Goal: Task Accomplishment & Management: Manage account settings

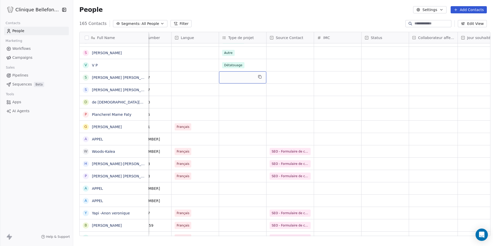
click at [226, 79] on div "grid" at bounding box center [242, 77] width 47 height 12
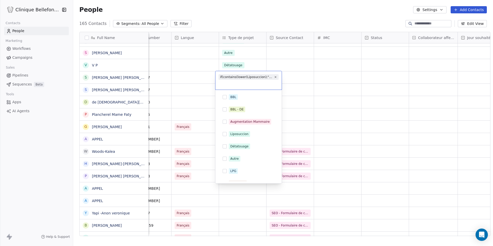
click at [291, 74] on html "Clinique Bellefontaine Contacts People Marketing Workflows Campaigns Sales Pipe…" at bounding box center [246, 123] width 493 height 246
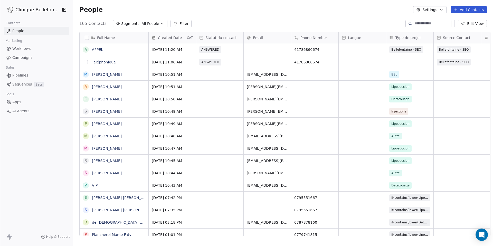
click at [84, 62] on button "grid" at bounding box center [86, 62] width 4 height 4
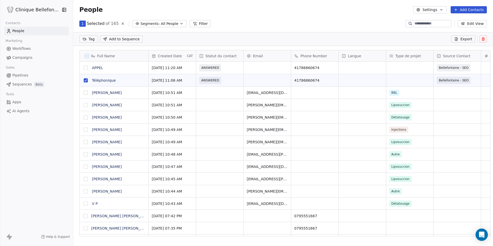
scroll to position [198, 423]
click at [484, 37] on icon at bounding box center [483, 39] width 4 height 4
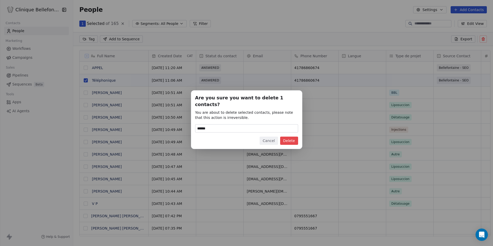
type input "******"
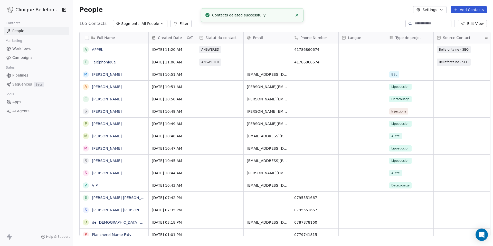
scroll to position [216, 423]
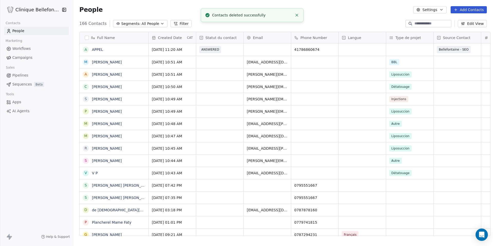
click at [26, 76] on span "Pipelines" at bounding box center [20, 75] width 16 height 5
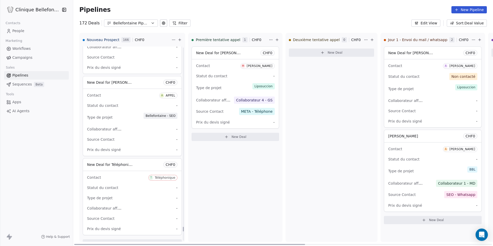
scroll to position [8243, 0]
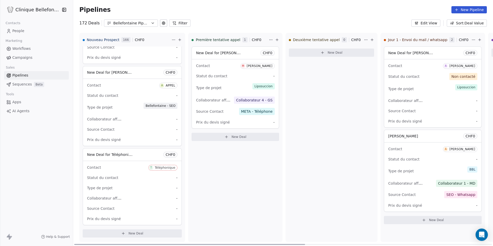
click at [122, 177] on div "Statut du contact -" at bounding box center [132, 177] width 90 height 8
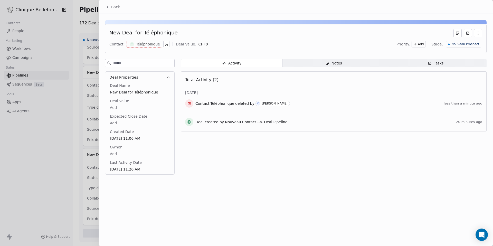
click at [476, 34] on icon "button" at bounding box center [478, 33] width 4 height 4
click at [462, 49] on div "Delete" at bounding box center [462, 44] width 38 height 12
click at [461, 48] on div "Delete" at bounding box center [462, 44] width 34 height 8
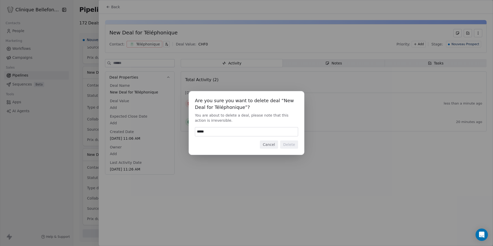
type input "******"
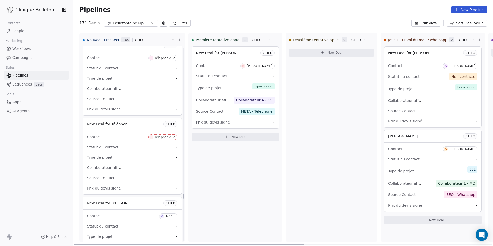
scroll to position [7837, 0]
click at [135, 153] on div "Contact T Téléphonique Statut du contact - Type de projet - Collaborateur affec…" at bounding box center [132, 164] width 99 height 64
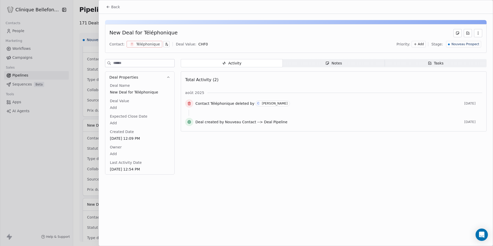
click at [480, 35] on icon "button" at bounding box center [478, 33] width 4 height 4
click at [470, 45] on div "Delete" at bounding box center [462, 44] width 34 height 8
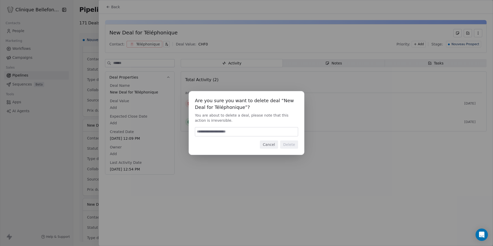
paste input "******"
type input "******"
click at [289, 144] on button "Delete" at bounding box center [289, 144] width 18 height 8
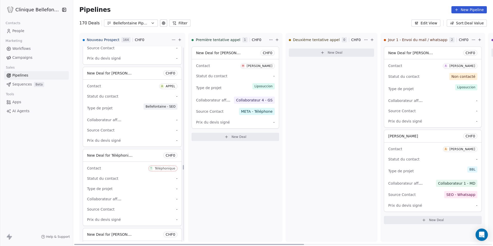
scroll to position [6299, 0]
click at [126, 180] on div "Statut du contact -" at bounding box center [132, 178] width 90 height 8
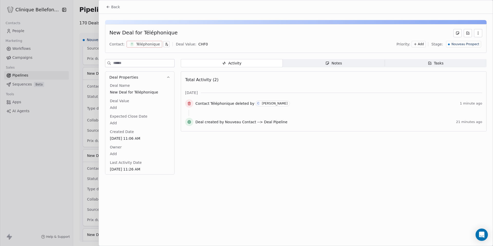
click at [481, 33] on button "button" at bounding box center [478, 33] width 8 height 8
click at [454, 43] on div "Delete" at bounding box center [462, 44] width 34 height 8
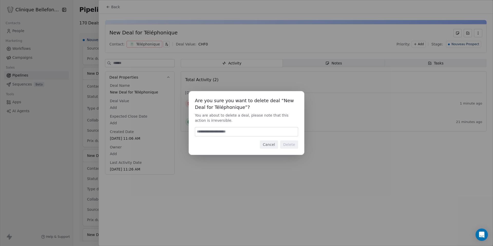
type input "******"
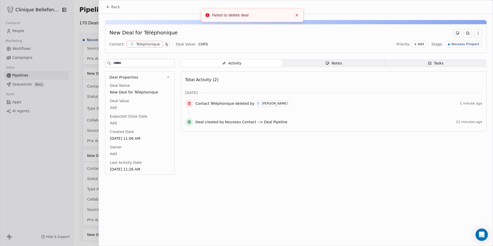
click at [296, 13] on icon "Close toast" at bounding box center [296, 15] width 5 height 5
click at [108, 9] on button "Back" at bounding box center [113, 6] width 20 height 9
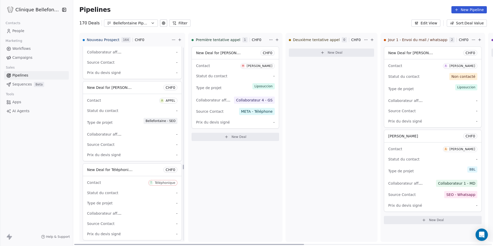
scroll to position [6281, 0]
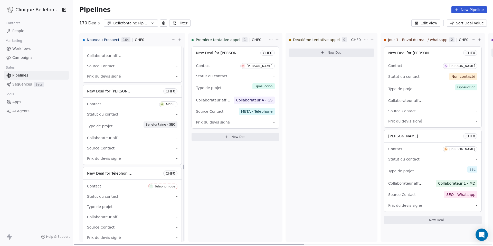
click at [143, 199] on div "Statut du contact -" at bounding box center [132, 196] width 90 height 8
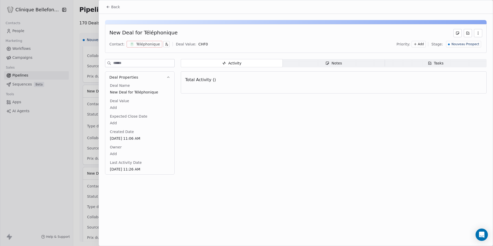
click at [479, 32] on icon "button" at bounding box center [478, 33] width 4 height 4
click at [454, 44] on div "Delete" at bounding box center [462, 44] width 34 height 8
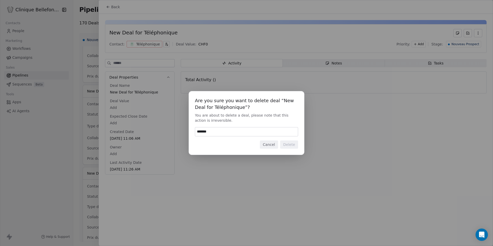
type input "******"
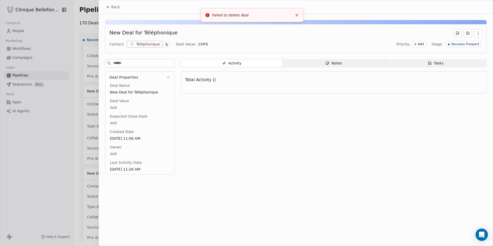
click at [295, 16] on icon "Close toast" at bounding box center [296, 15] width 5 height 5
click at [116, 6] on span "Back" at bounding box center [115, 6] width 9 height 5
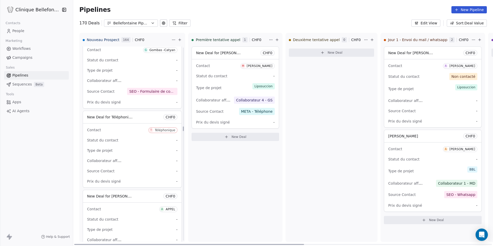
scroll to position [4233, 0]
click at [133, 157] on div "Collaborateur affecté -" at bounding box center [132, 161] width 90 height 8
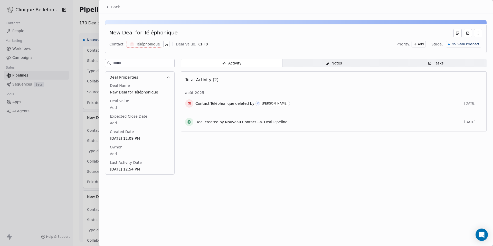
click at [480, 33] on button "button" at bounding box center [478, 33] width 8 height 8
click at [448, 45] on div "Delete" at bounding box center [462, 44] width 34 height 8
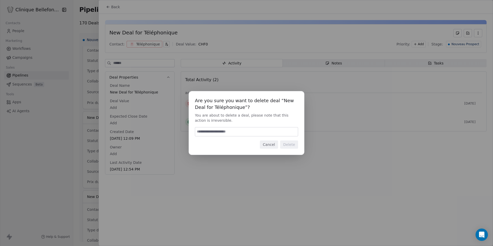
type input "******"
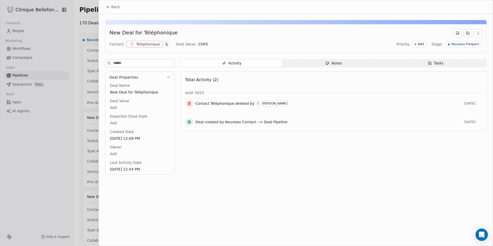
click at [111, 8] on span "Back" at bounding box center [115, 6] width 9 height 5
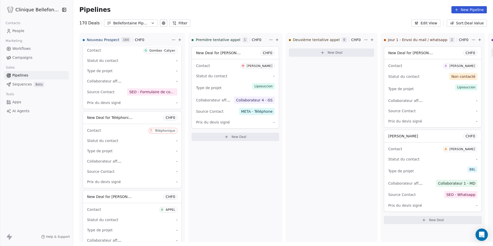
click at [34, 32] on link "People" at bounding box center [36, 31] width 65 height 8
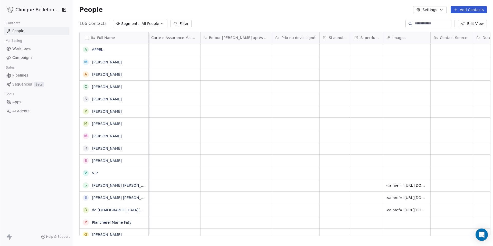
scroll to position [0, 907]
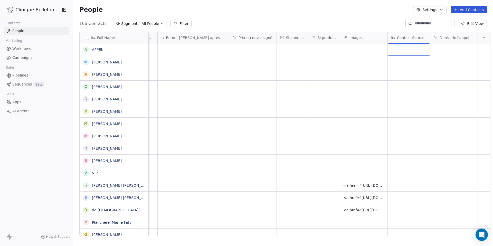
click at [405, 46] on div "grid" at bounding box center [408, 49] width 42 height 12
click at [358, 51] on html "Clinique Bellefontaine Contacts People Marketing Workflows Campaigns Sales Pipe…" at bounding box center [246, 123] width 493 height 246
click at [442, 50] on div "grid" at bounding box center [453, 49] width 47 height 12
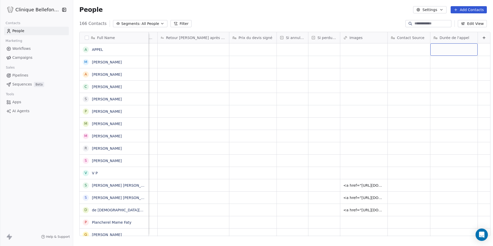
click at [442, 50] on div "grid" at bounding box center [453, 49] width 47 height 12
click at [405, 50] on html "Clinique Bellefontaine Contacts People Marketing Workflows Campaigns Sales Pipe…" at bounding box center [246, 123] width 493 height 246
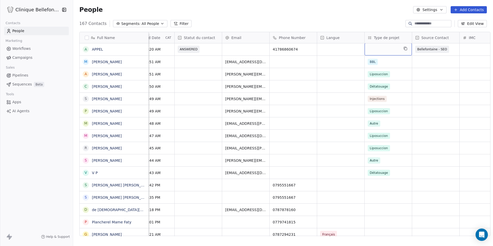
scroll to position [0, 0]
click at [373, 47] on div "grid" at bounding box center [387, 49] width 47 height 12
click at [378, 49] on div "grid" at bounding box center [387, 49] width 47 height 12
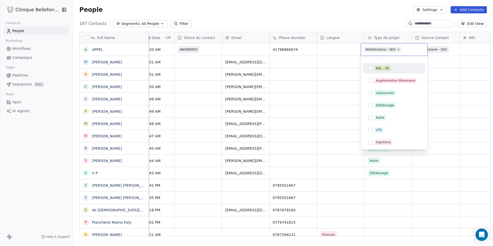
scroll to position [6, 0]
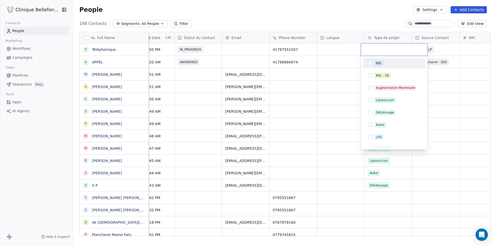
click at [212, 54] on html "Clinique Bellefontaine Contacts People Marketing Workflows Campaigns Sales Pipe…" at bounding box center [246, 123] width 493 height 246
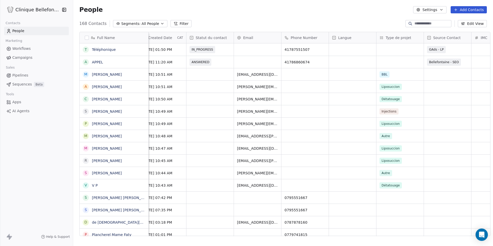
scroll to position [0, 15]
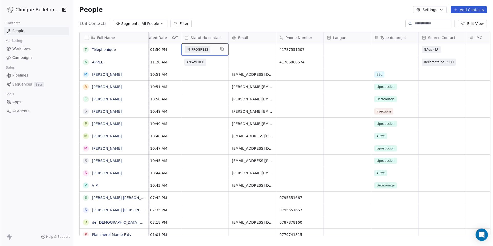
click at [208, 48] on span "IN_PROGRESS" at bounding box center [199, 49] width 31 height 7
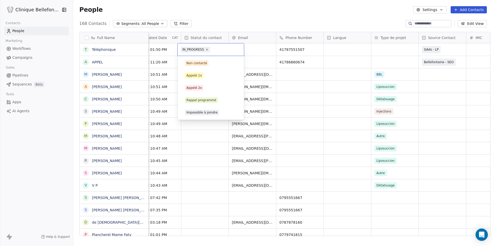
click at [199, 15] on html "Clinique Bellefontaine Contacts People Marketing Workflows Campaigns Sales Pipe…" at bounding box center [246, 123] width 493 height 246
click at [199, 15] on div "People Settings Add Contacts" at bounding box center [283, 10] width 420 height 20
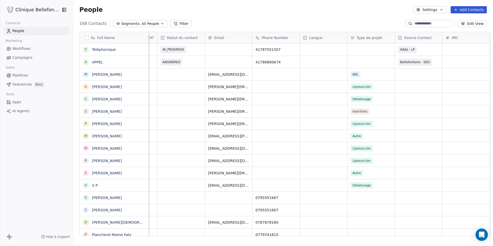
scroll to position [0, 40]
click at [401, 74] on div "grid" at bounding box center [417, 74] width 47 height 12
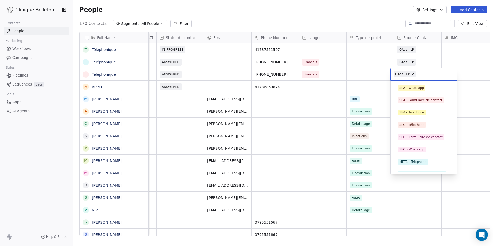
click at [306, 98] on html "Clinique Bellefontaine Contacts People Marketing Workflows Campaigns Sales Pipe…" at bounding box center [246, 123] width 493 height 246
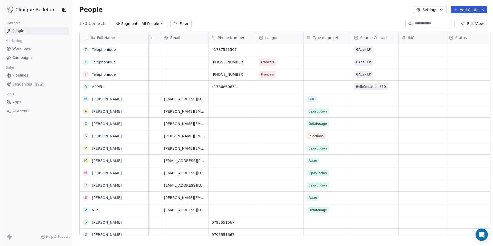
scroll to position [0, 0]
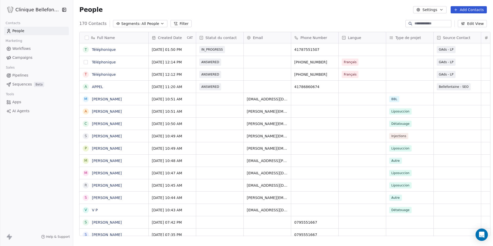
click at [84, 63] on button "grid" at bounding box center [86, 62] width 4 height 4
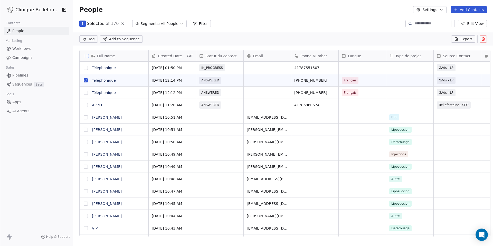
scroll to position [198, 423]
click at [84, 66] on button "grid" at bounding box center [86, 68] width 4 height 4
click at [481, 39] on icon at bounding box center [483, 39] width 4 height 4
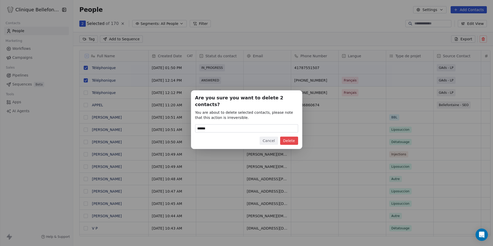
type input "******"
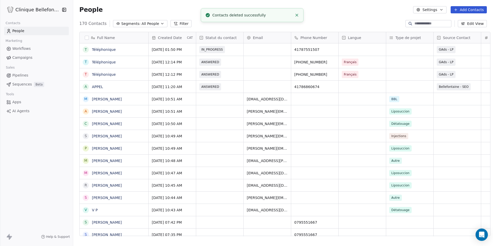
scroll to position [216, 423]
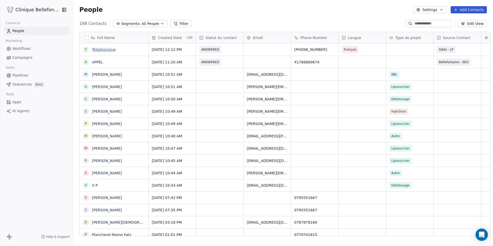
click at [108, 48] on link "Téléphonique" at bounding box center [104, 49] width 24 height 4
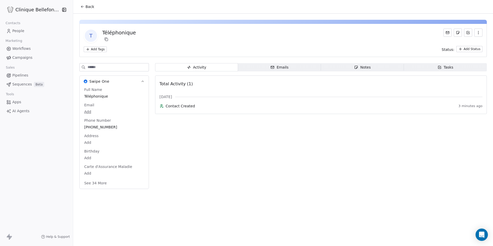
click at [108, 94] on span "Téléphonique" at bounding box center [114, 96] width 60 height 5
click at [108, 94] on span "Téléphonique" at bounding box center [113, 96] width 59 height 5
click at [108, 94] on textarea "**********" at bounding box center [110, 101] width 61 height 16
type textarea "*****"
click at [186, 160] on html "Clinique Bellefontaine Contacts People Marketing Workflows Campaigns Sales Pipe…" at bounding box center [246, 123] width 493 height 246
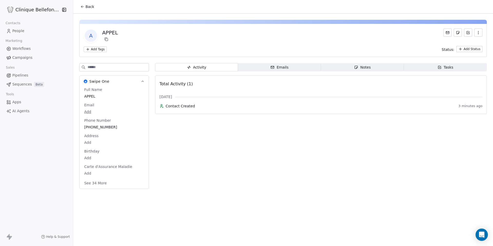
click at [33, 32] on link "People" at bounding box center [36, 31] width 65 height 8
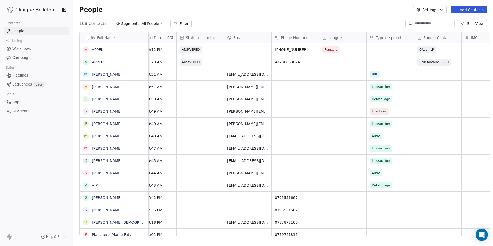
scroll to position [0, 26]
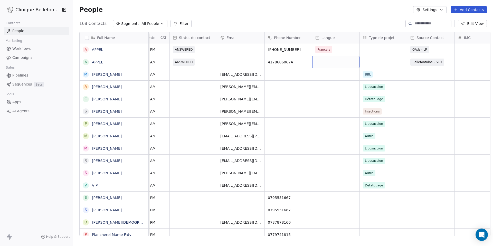
click at [324, 60] on div "grid" at bounding box center [335, 62] width 47 height 12
click at [323, 74] on div "Français" at bounding box center [323, 75] width 13 height 5
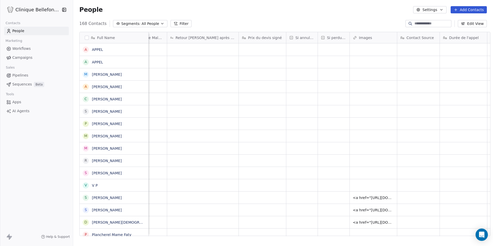
scroll to position [0, 907]
click at [402, 39] on span "Contact Source" at bounding box center [410, 37] width 27 height 5
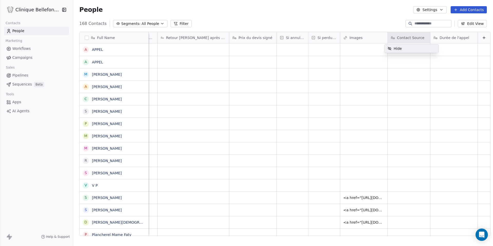
click at [453, 47] on html "Clinique Bellefontaine Contacts People Marketing Workflows Campaigns Sales Pipe…" at bounding box center [246, 123] width 493 height 246
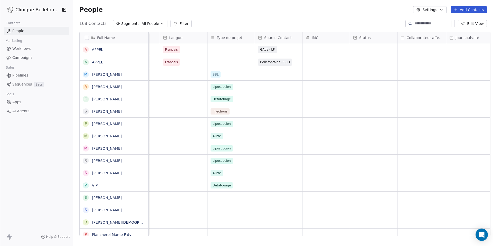
scroll to position [0, 179]
click at [376, 49] on div "grid" at bounding box center [372, 49] width 47 height 12
click at [312, 69] on html "Clinique Bellefontaine Contacts People Marketing Workflows Campaigns Sales Pipe…" at bounding box center [246, 123] width 493 height 246
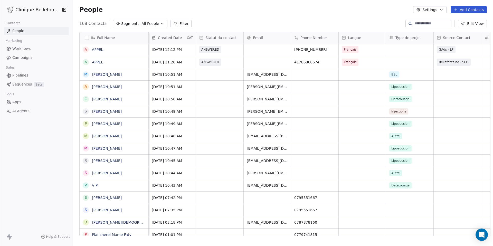
scroll to position [0, 9]
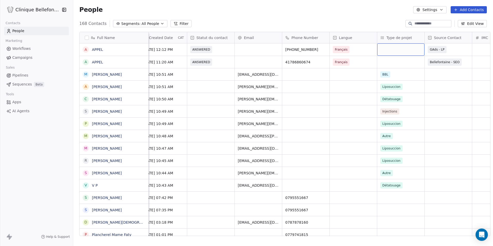
click at [386, 50] on div "grid" at bounding box center [400, 49] width 47 height 12
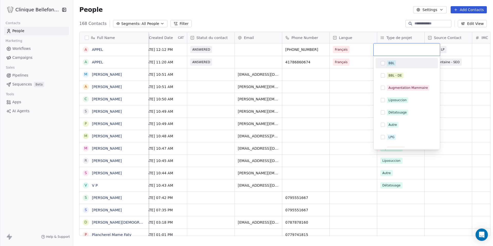
click at [349, 113] on html "Clinique Bellefontaine Contacts People Marketing Workflows Campaigns Sales Pipe…" at bounding box center [246, 123] width 493 height 246
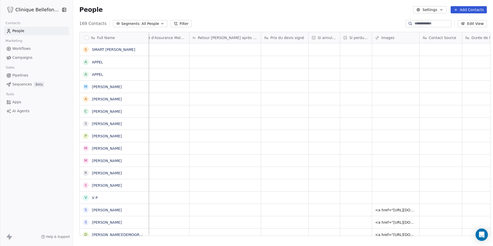
scroll to position [0, 907]
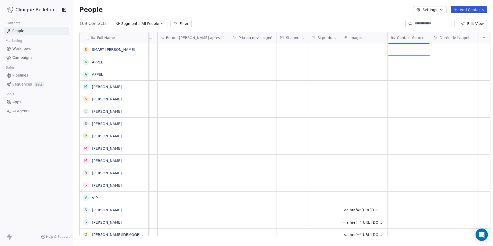
click at [412, 52] on div "grid" at bounding box center [408, 49] width 42 height 12
click at [406, 83] on html "Clinique Bellefontaine Contacts People Marketing Workflows Campaigns Sales Pipe…" at bounding box center [246, 123] width 493 height 246
click at [408, 37] on span "Contact Source" at bounding box center [410, 37] width 27 height 5
click at [410, 48] on div "Hide" at bounding box center [411, 48] width 54 height 8
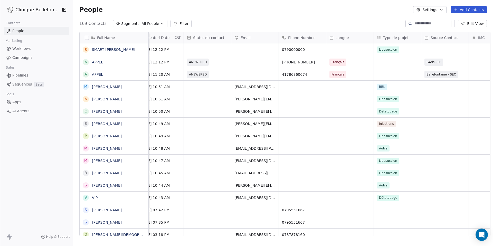
scroll to position [0, 13]
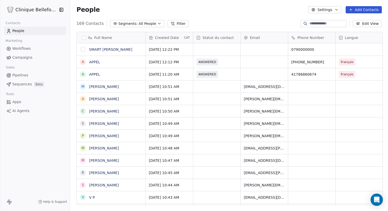
click at [82, 49] on button "grid" at bounding box center [83, 49] width 4 height 4
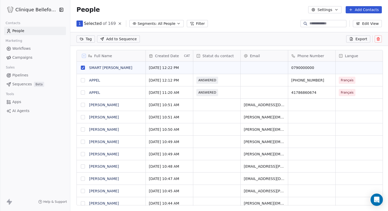
scroll to position [168, 319]
click at [379, 39] on icon at bounding box center [378, 39] width 2 height 2
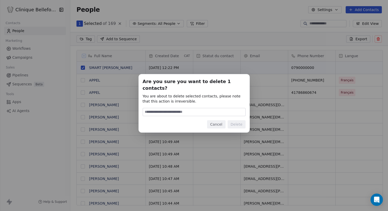
click at [216, 123] on button "Cancel" at bounding box center [216, 124] width 18 height 8
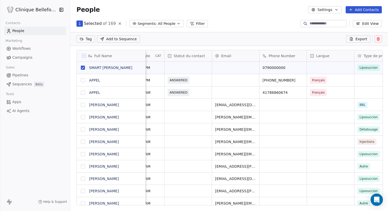
scroll to position [0, 33]
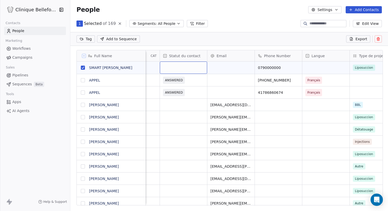
click at [189, 66] on div "grid" at bounding box center [183, 68] width 47 height 12
click at [225, 41] on html "Clinique Bellefontaine Contacts People Marketing Workflows Campaigns Sales Pipe…" at bounding box center [194, 105] width 388 height 211
